Goal: Task Accomplishment & Management: Use online tool/utility

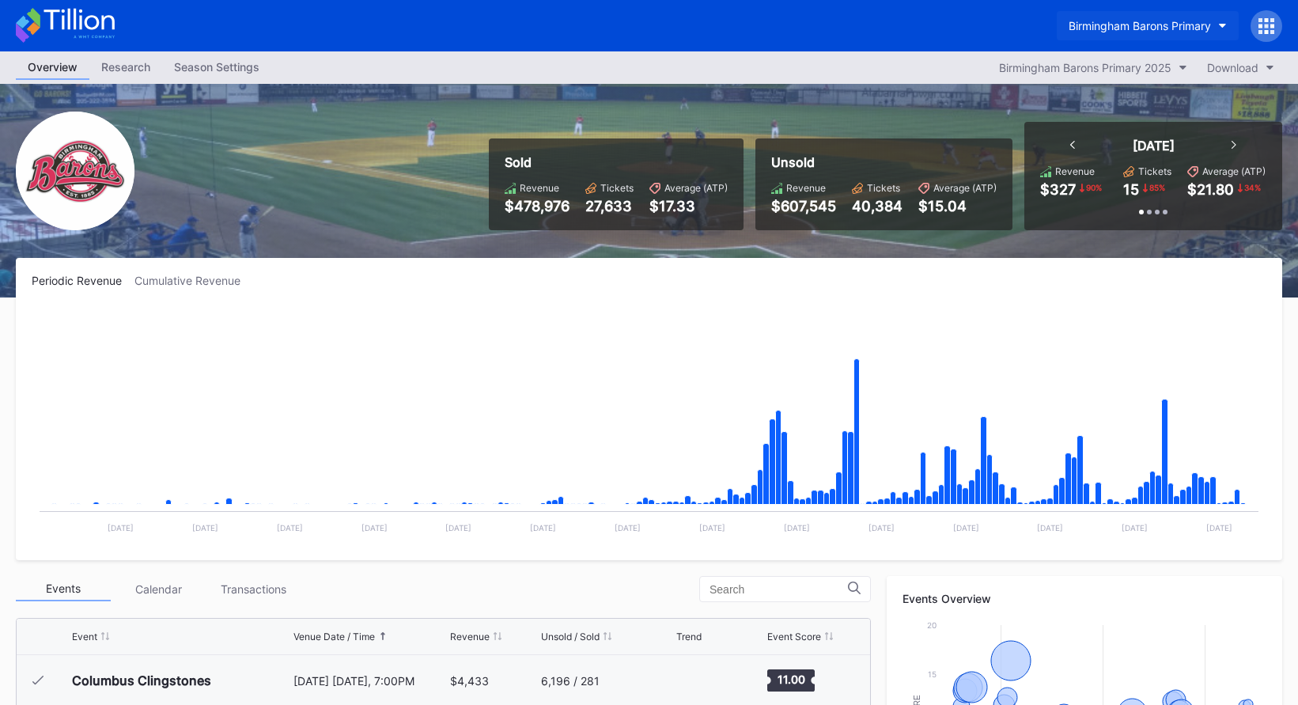
click at [1096, 25] on div "Birmingham Barons Primary" at bounding box center [1140, 25] width 142 height 13
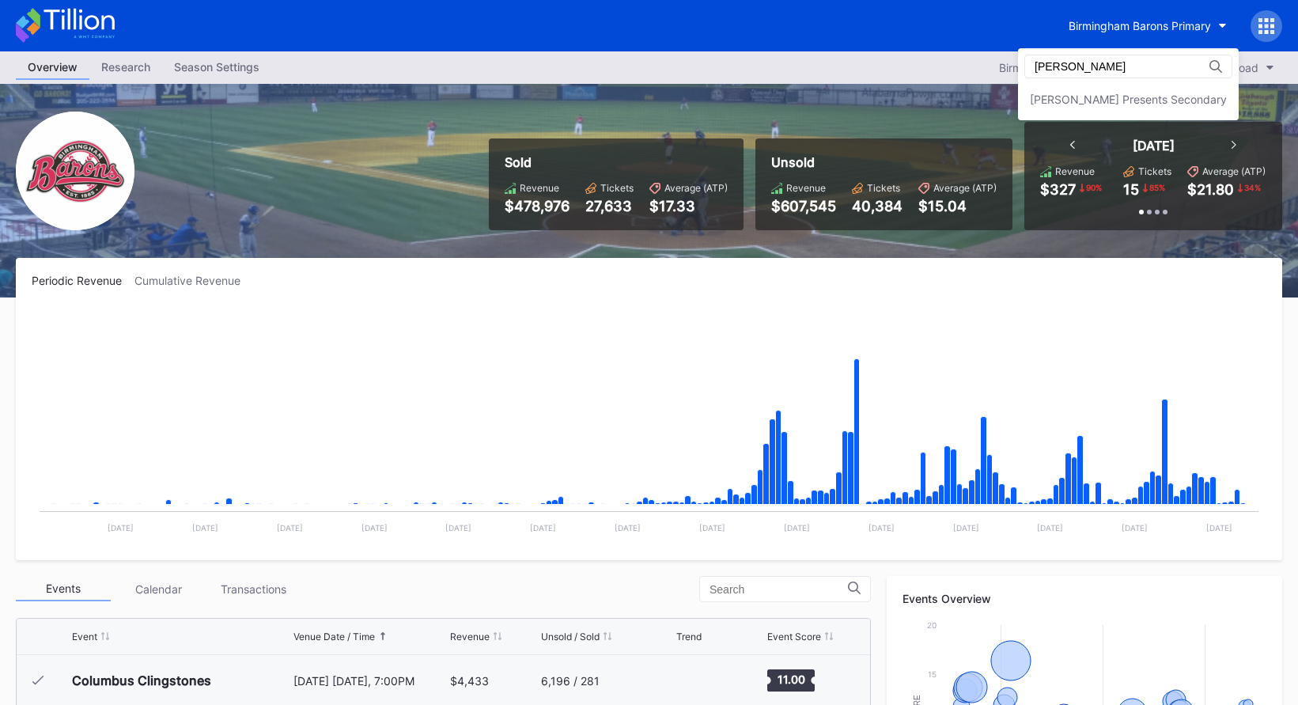
type input "danny"
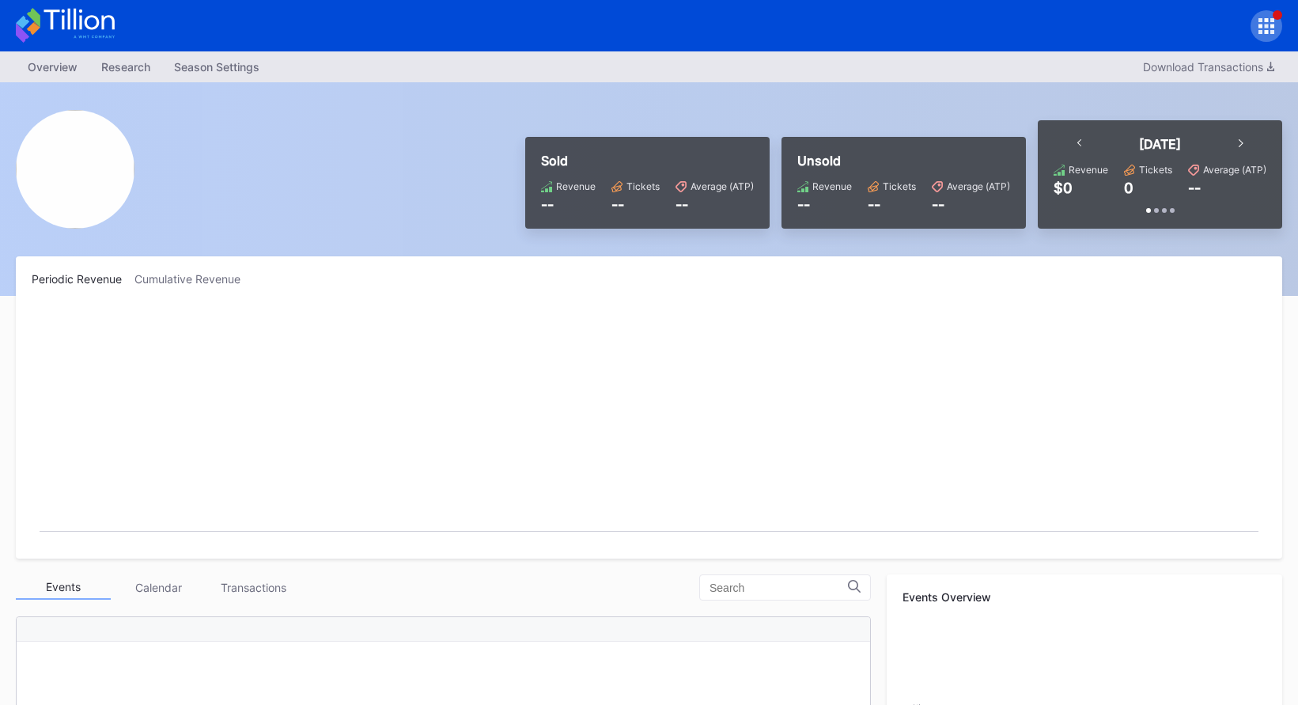
click at [114, 25] on icon at bounding box center [79, 19] width 70 height 21
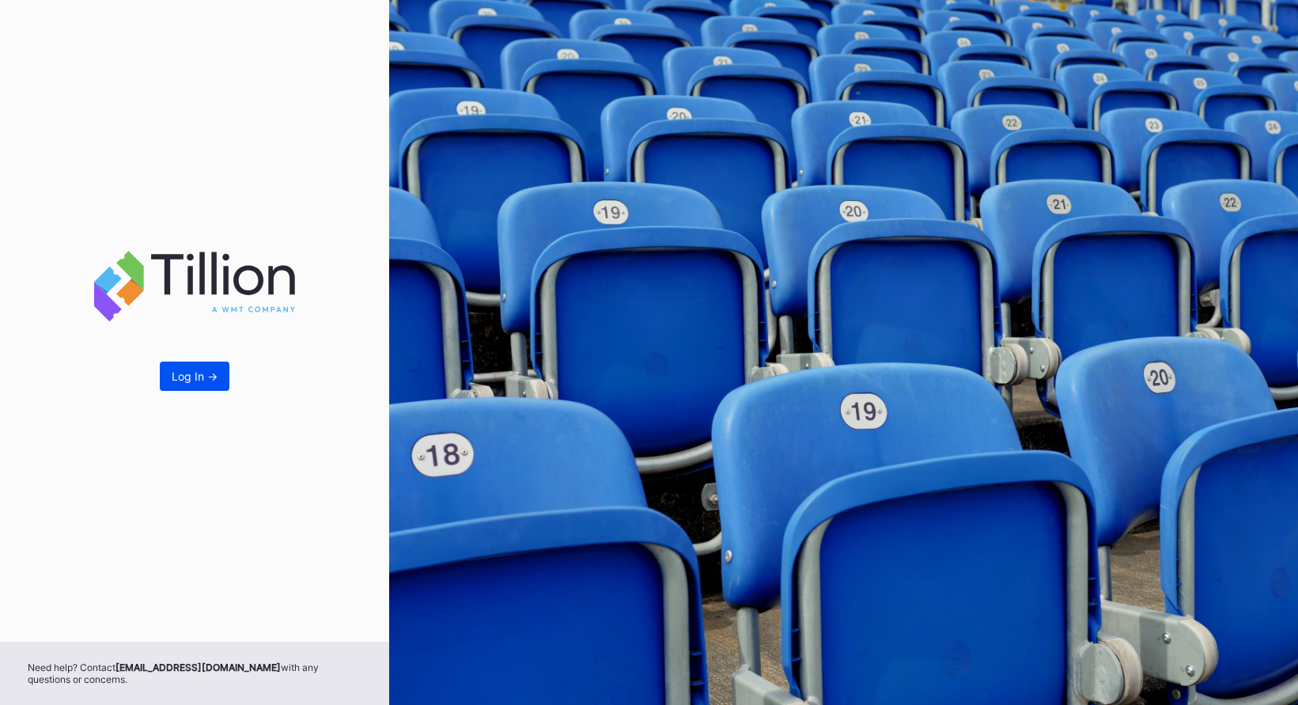
click at [219, 367] on button "Log In ->" at bounding box center [195, 376] width 70 height 29
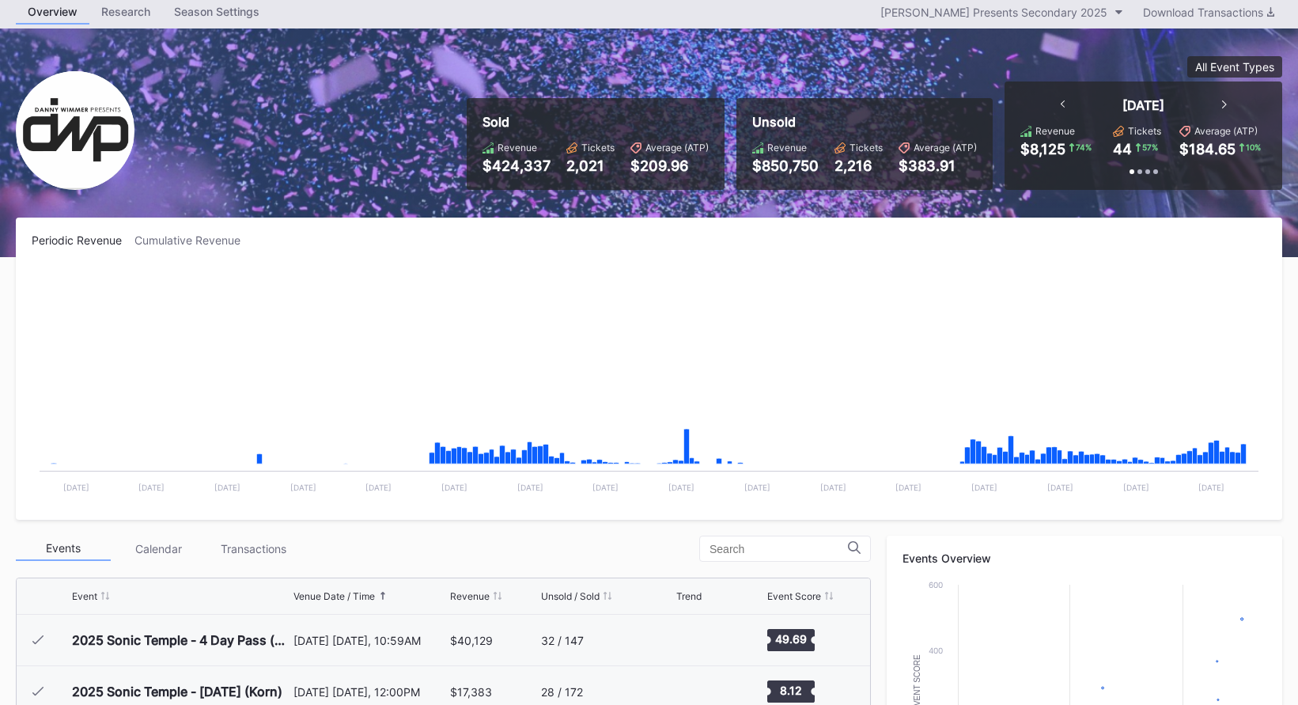
scroll to position [257, 0]
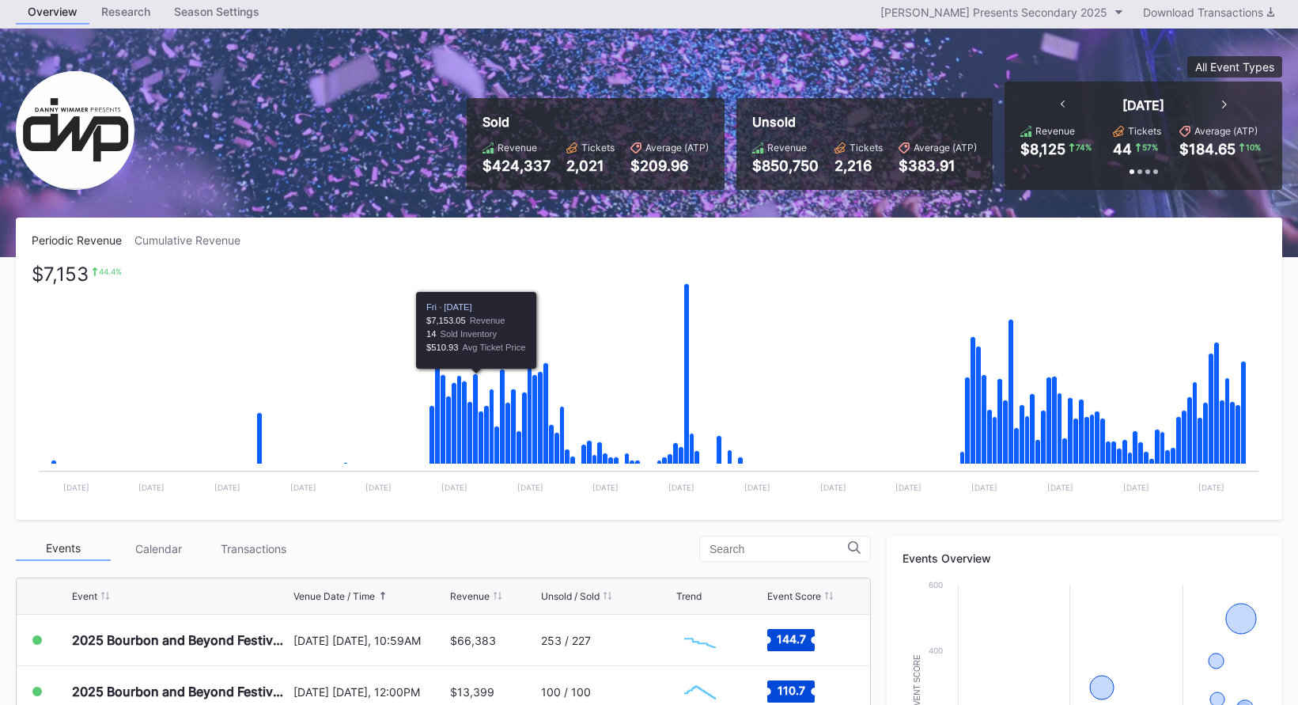
click at [216, 241] on div "Cumulative Revenue" at bounding box center [193, 239] width 119 height 13
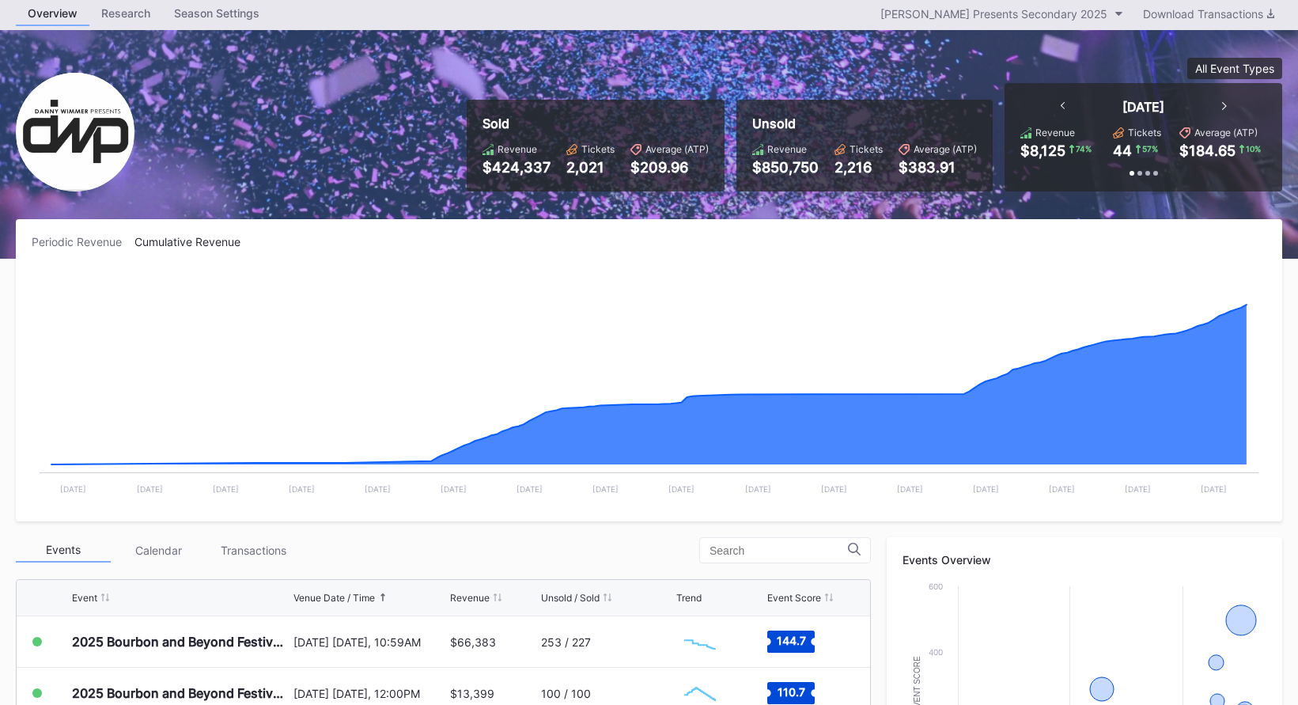
scroll to position [0, 0]
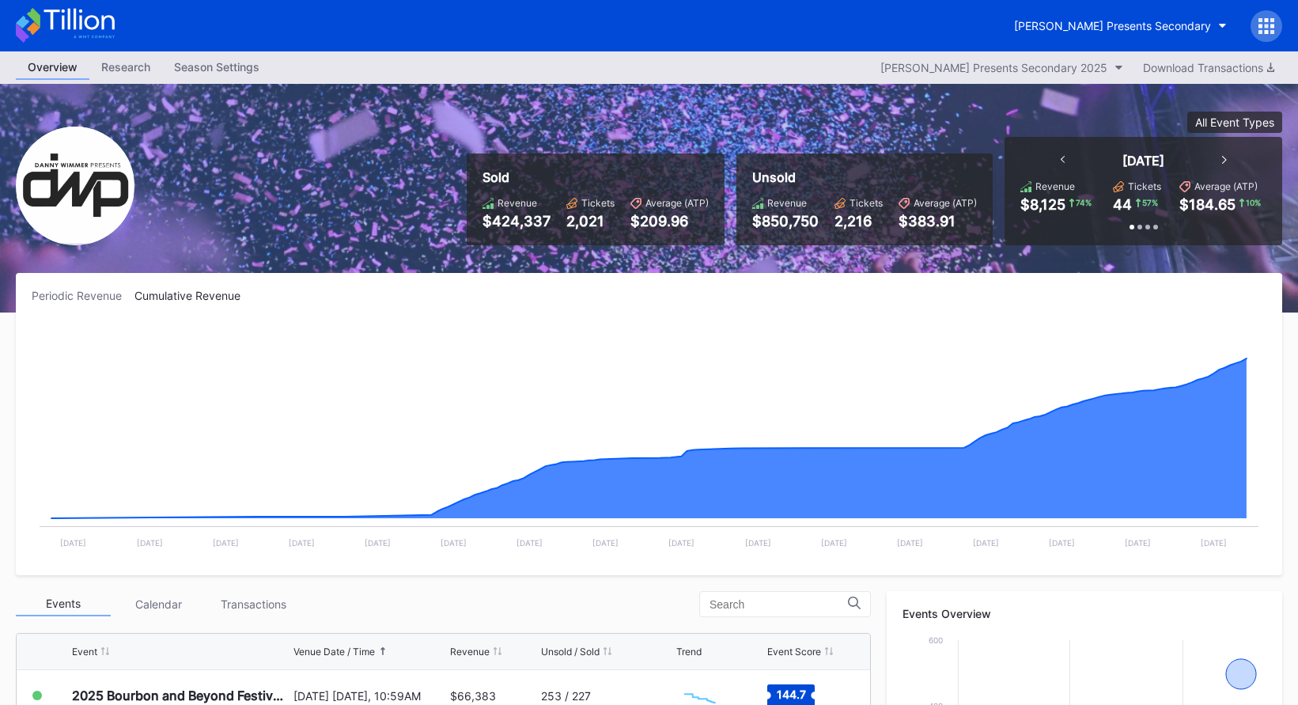
click at [1272, 25] on icon at bounding box center [1272, 26] width 4 height 4
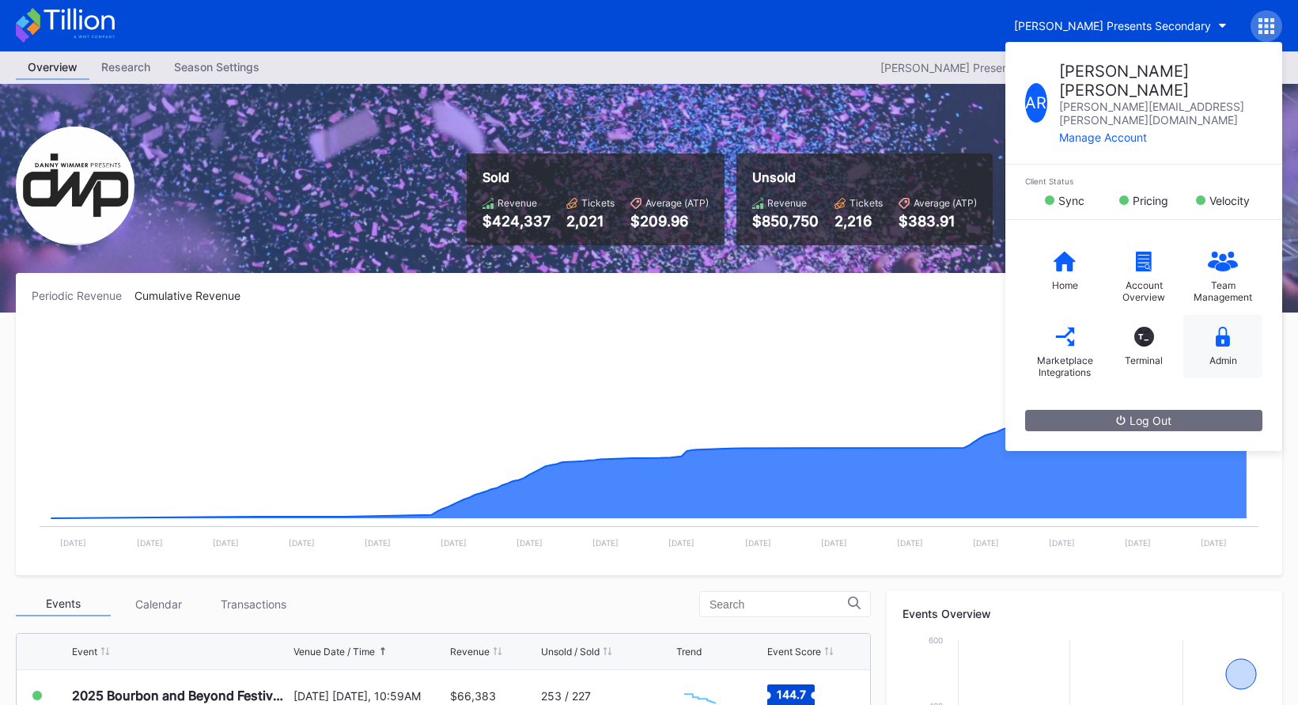
click at [1214, 354] on div "Admin" at bounding box center [1224, 360] width 28 height 12
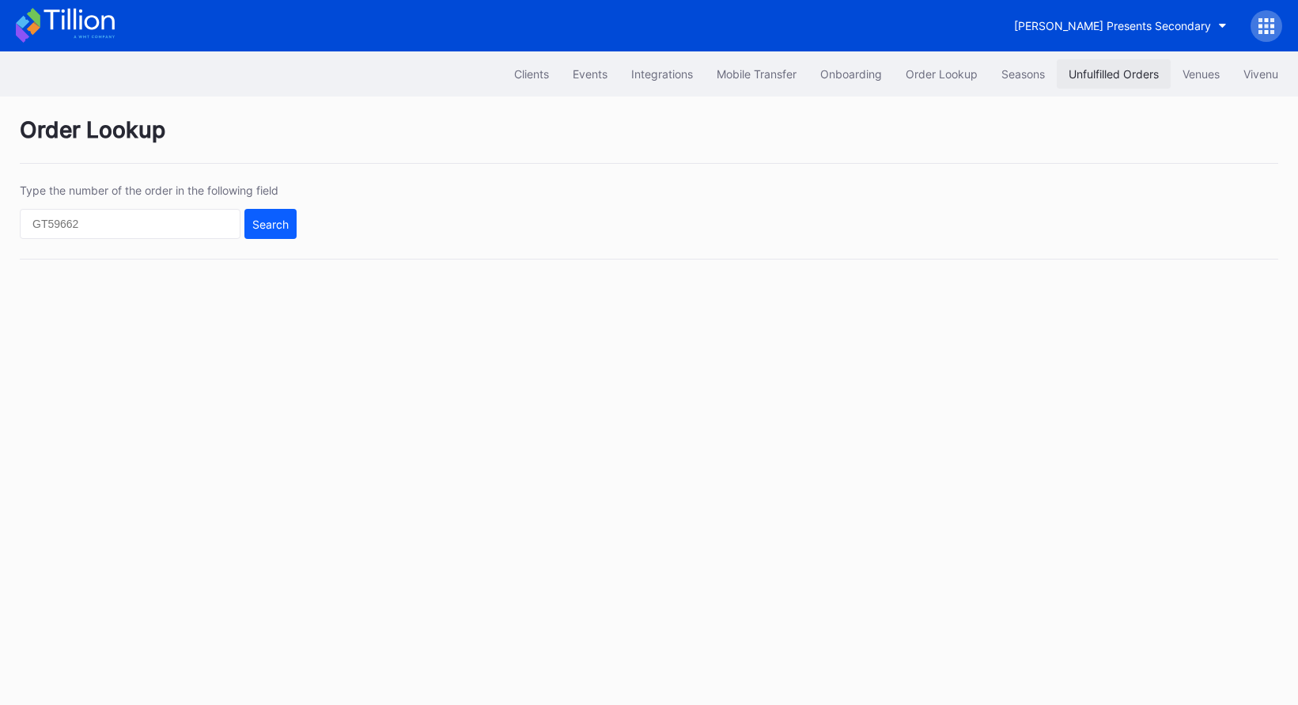
click at [1121, 76] on div "Unfulfilled Orders" at bounding box center [1114, 73] width 90 height 13
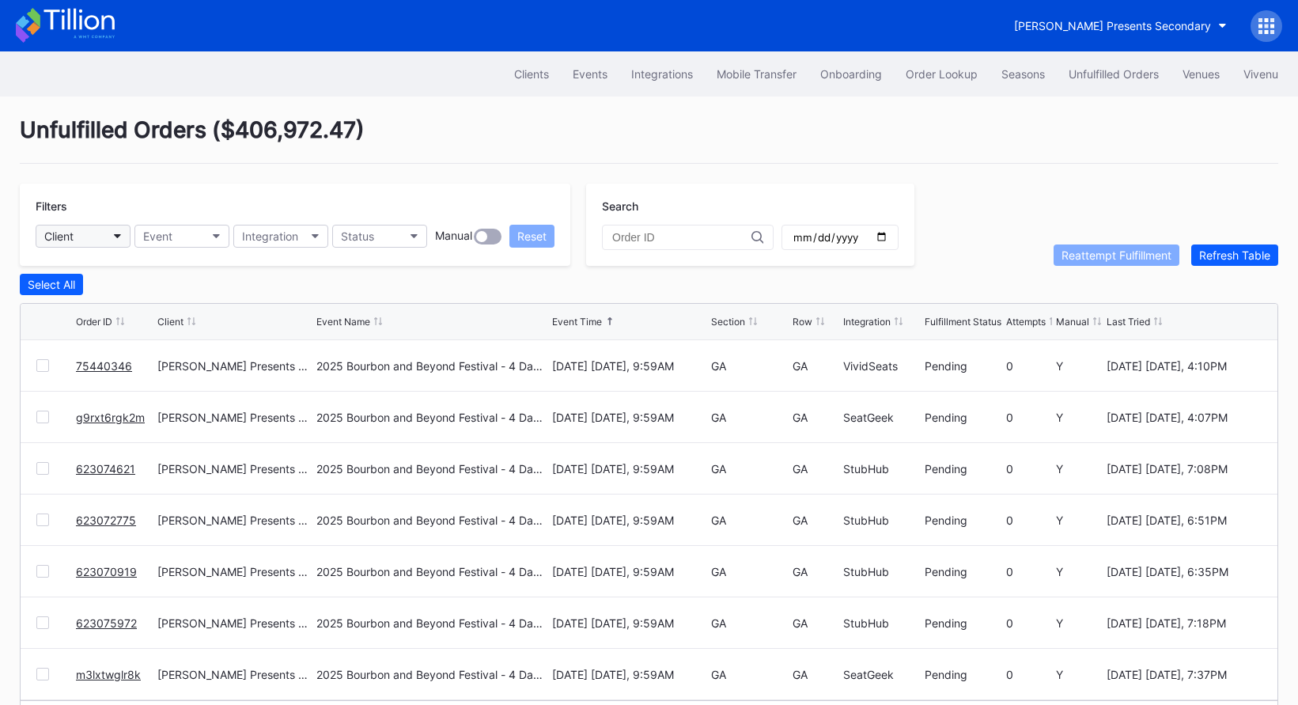
click at [104, 240] on button "Client" at bounding box center [83, 236] width 95 height 23
click at [69, 234] on div "Client" at bounding box center [58, 235] width 29 height 13
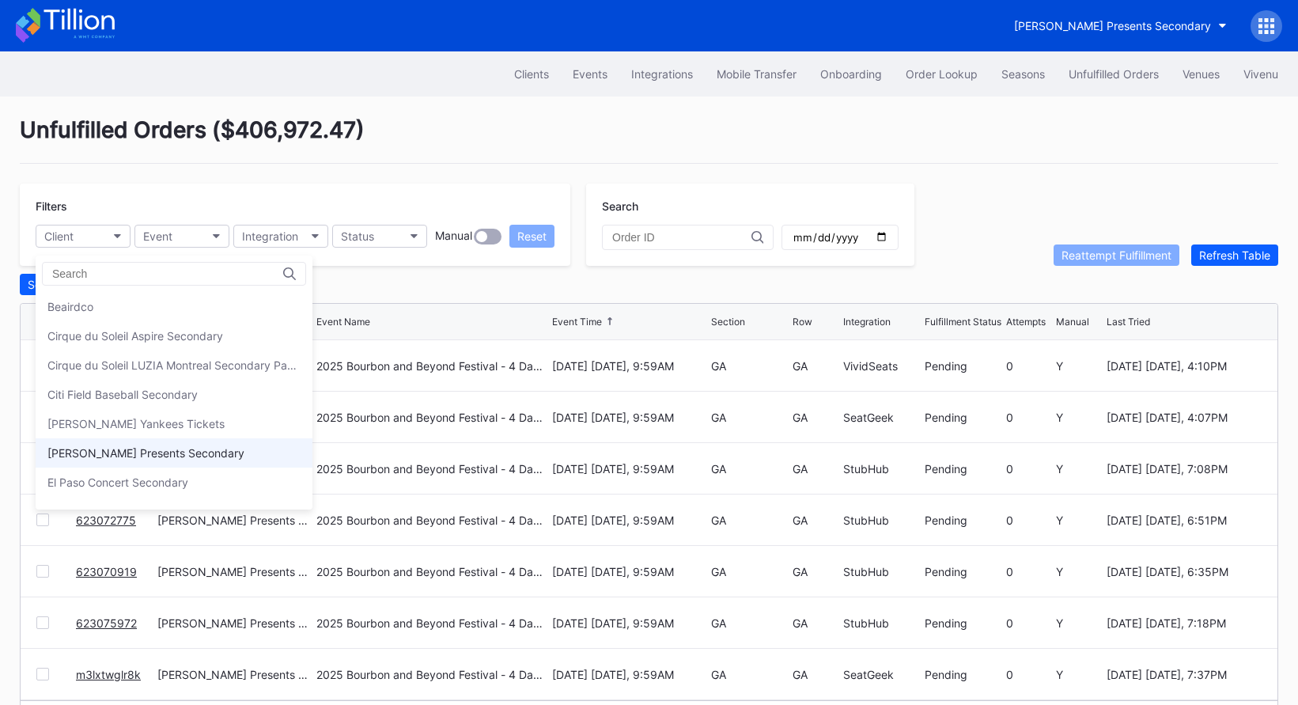
click at [150, 449] on div "[PERSON_NAME] Presents Secondary" at bounding box center [145, 452] width 197 height 13
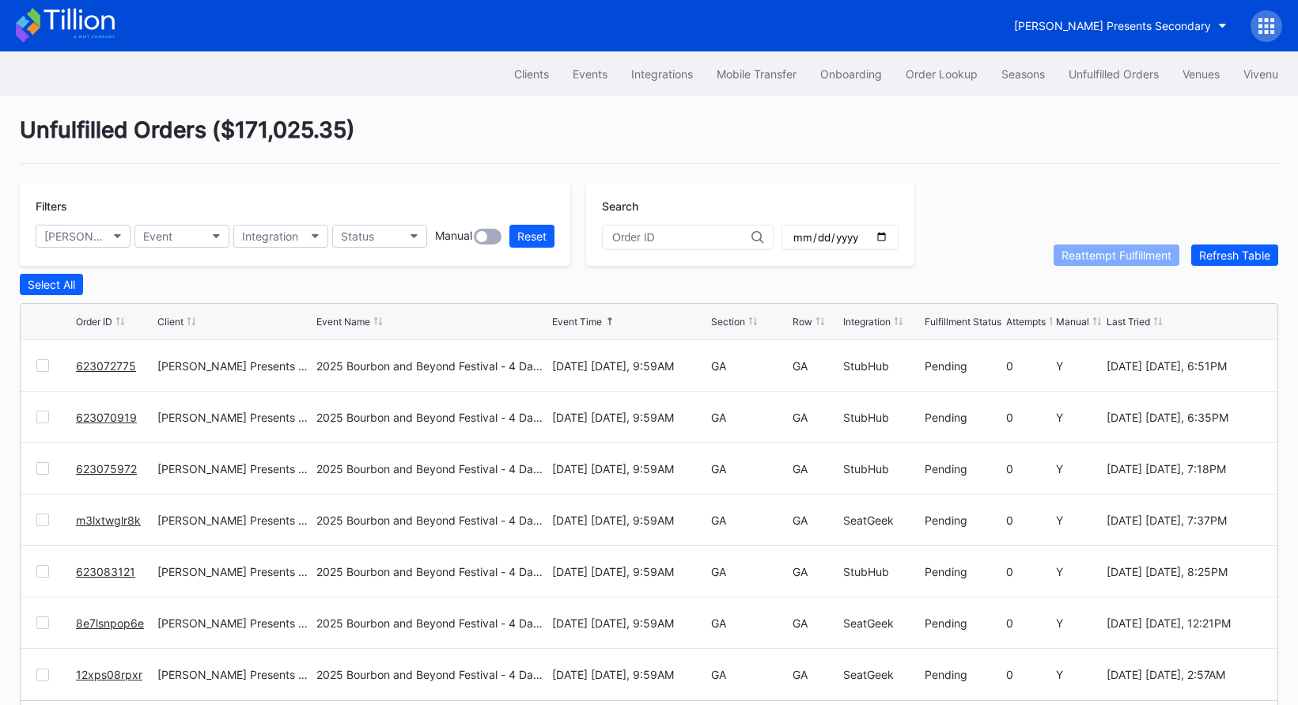
scroll to position [55, 0]
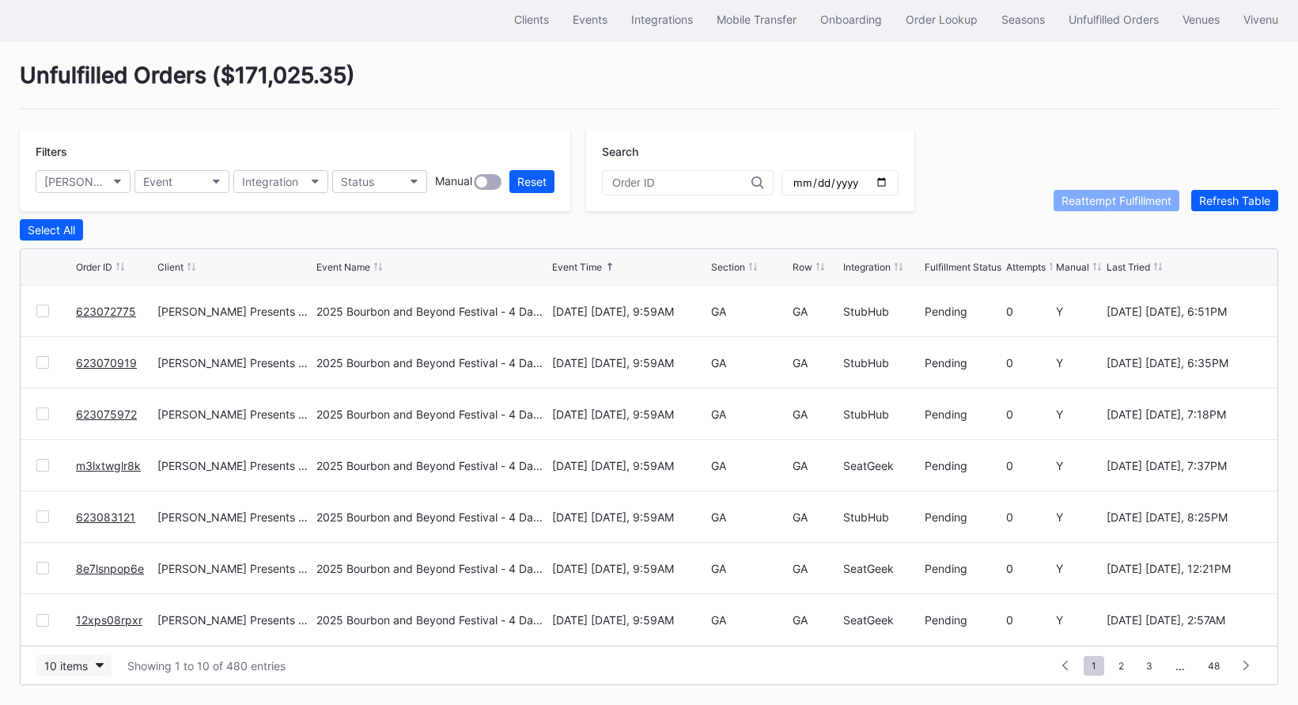
click at [93, 666] on button "10 items" at bounding box center [73, 665] width 75 height 21
click at [90, 605] on div "100 items" at bounding box center [73, 596] width 75 height 29
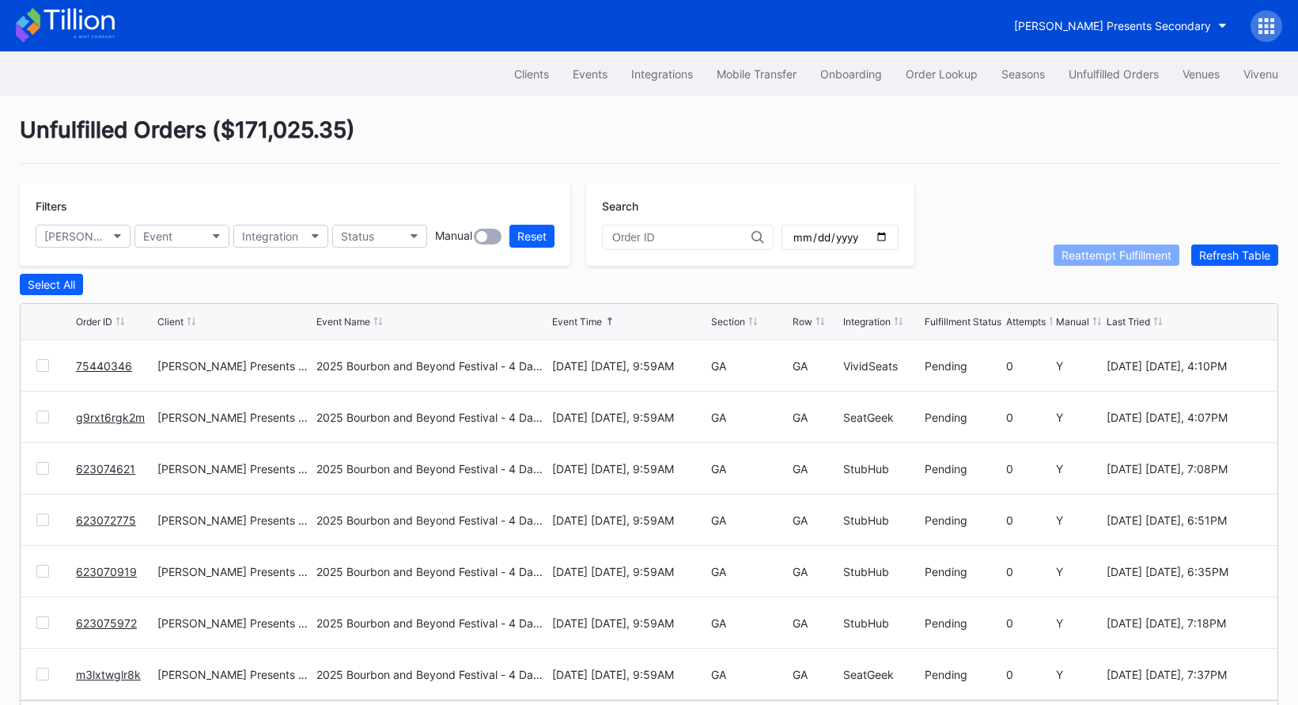
click at [78, 21] on icon at bounding box center [65, 25] width 99 height 35
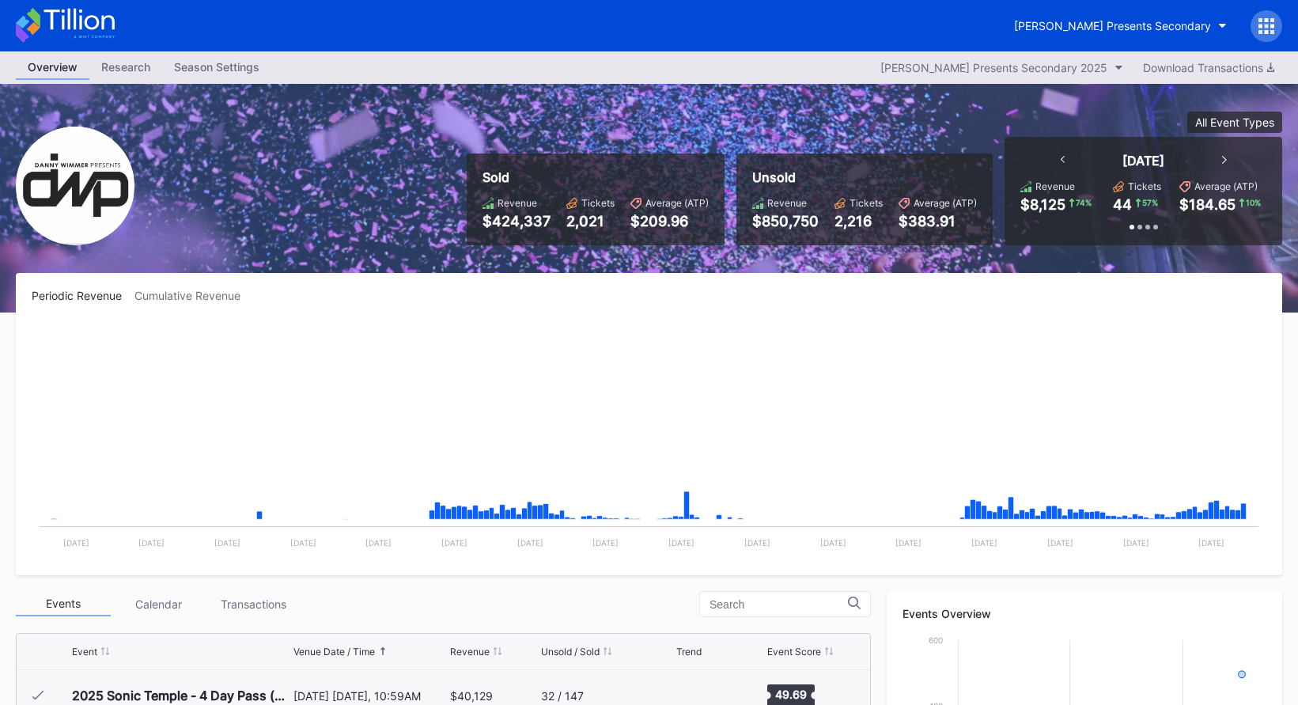
scroll to position [257, 0]
